Goal: Task Accomplishment & Management: Manage account settings

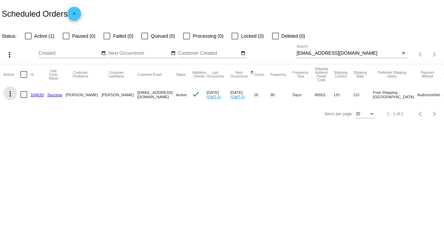
click at [8, 93] on mat-icon "more_vert" at bounding box center [10, 94] width 8 height 8
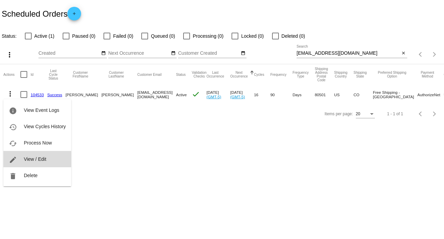
click at [40, 159] on span "View / Edit" at bounding box center [35, 159] width 22 height 5
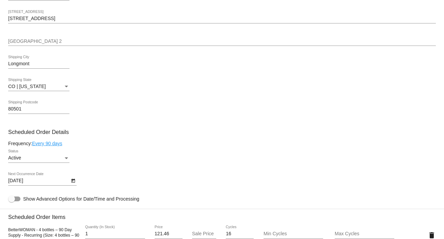
scroll to position [376, 0]
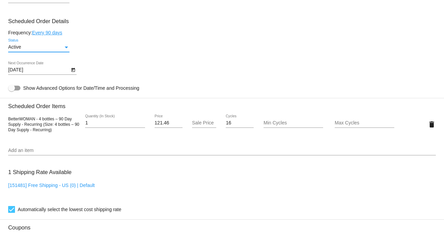
click at [64, 47] on div "Status" at bounding box center [66, 47] width 6 height 5
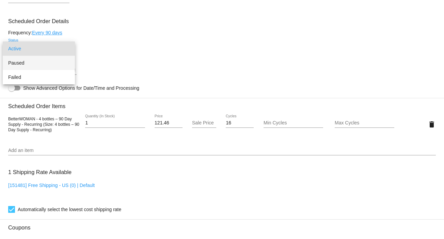
click at [54, 65] on span "Paused" at bounding box center [38, 63] width 61 height 14
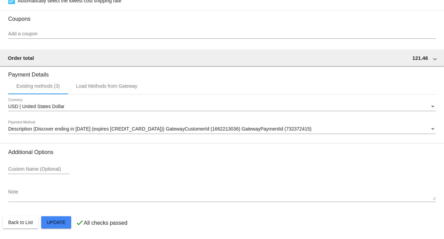
scroll to position [588, 0]
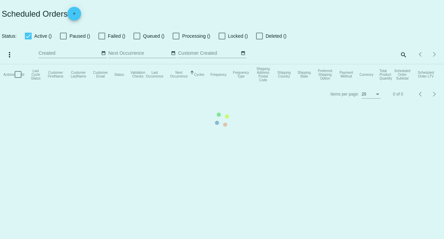
checkbox input "false"
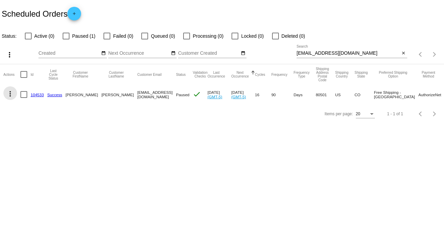
click at [11, 92] on mat-icon "more_vert" at bounding box center [10, 94] width 8 height 8
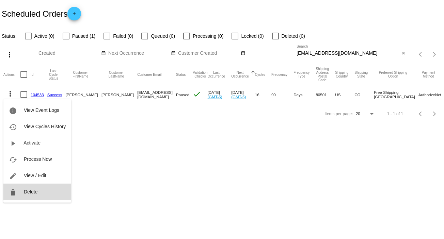
click at [32, 191] on span "Delete" at bounding box center [31, 191] width 14 height 5
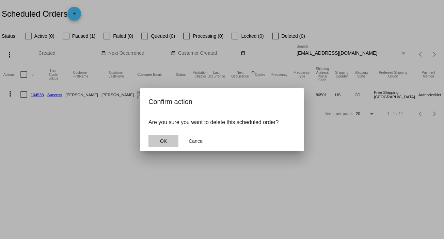
click at [167, 142] on button "OK" at bounding box center [163, 141] width 30 height 12
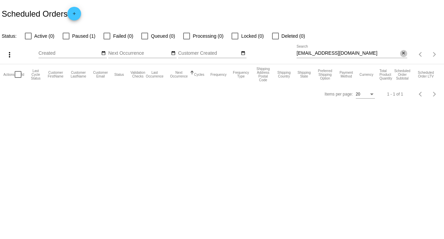
click at [404, 51] on mat-icon "close" at bounding box center [403, 53] width 5 height 5
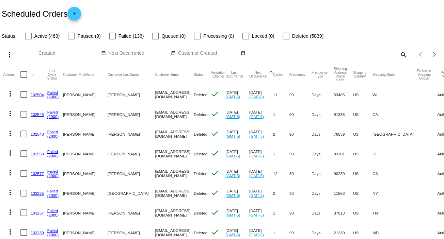
click at [400, 54] on mat-icon "search" at bounding box center [403, 54] width 8 height 11
click at [400, 54] on input "Search" at bounding box center [351, 53] width 111 height 5
paste input "[EMAIL_ADDRESS][DOMAIN_NAME]"
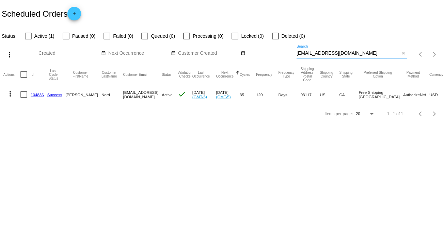
type input "[EMAIL_ADDRESS][DOMAIN_NAME]"
click at [9, 94] on mat-icon "more_vert" at bounding box center [10, 94] width 8 height 8
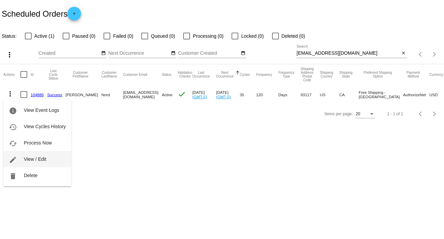
click at [42, 160] on span "View / Edit" at bounding box center [35, 159] width 22 height 5
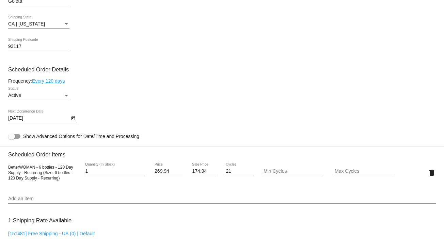
scroll to position [330, 0]
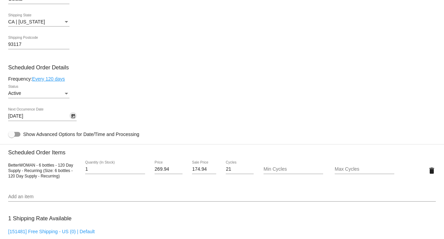
click at [75, 118] on icon "Open calendar" at bounding box center [73, 116] width 5 height 8
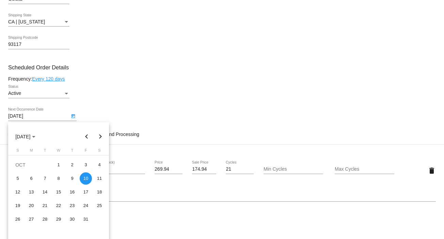
click at [88, 135] on button "Previous month" at bounding box center [87, 137] width 14 height 14
click at [59, 192] on div "13" at bounding box center [58, 192] width 12 height 12
type input "[DATE]"
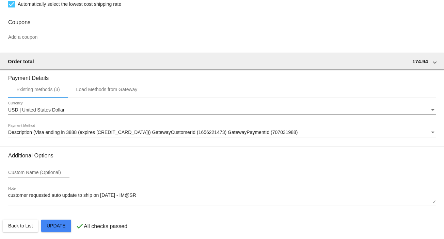
scroll to position [588, 0]
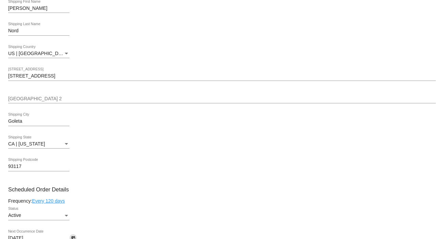
scroll to position [203, 0]
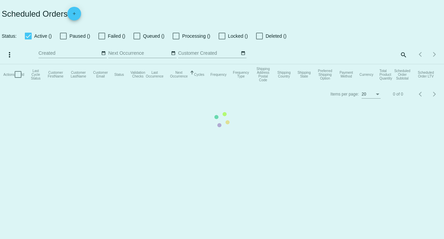
checkbox input "false"
